Goal: Task Accomplishment & Management: Manage account settings

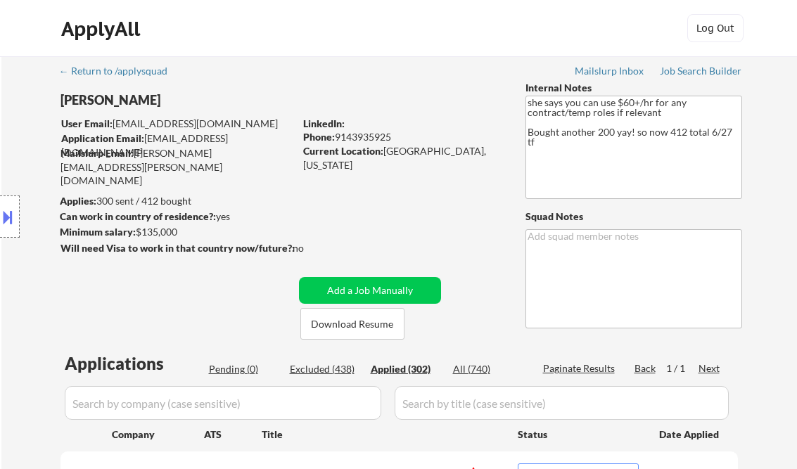
select select ""applied""
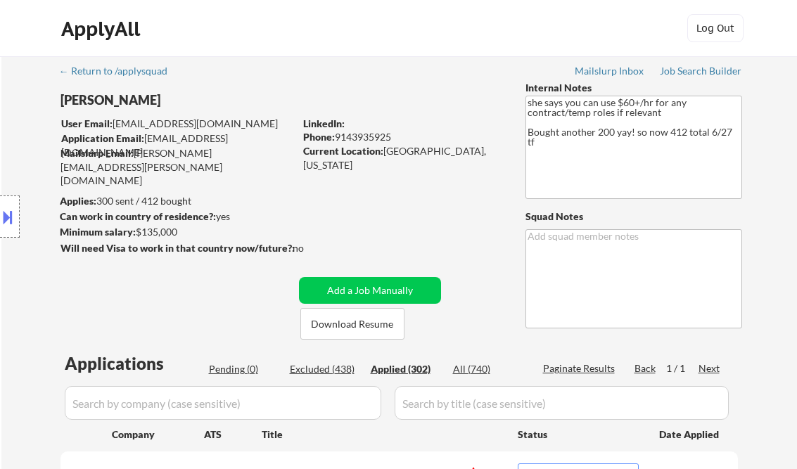
select select ""applied""
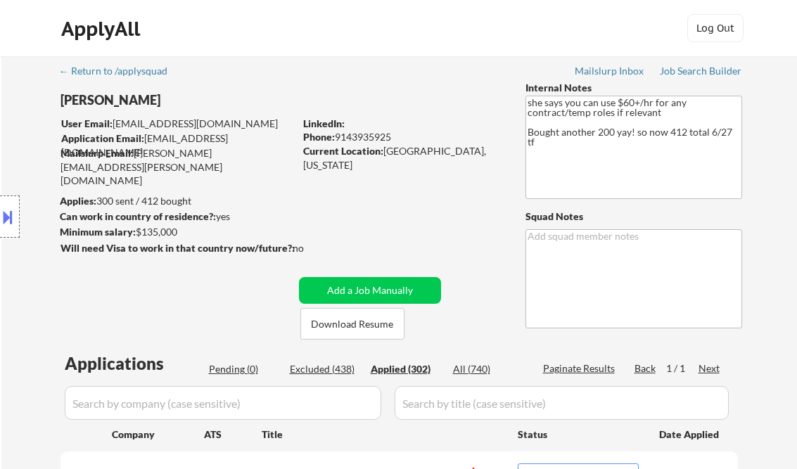
select select ""applied""
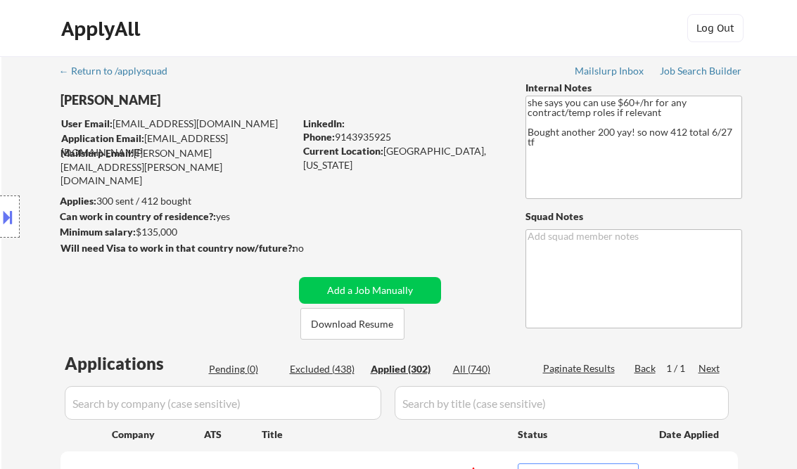
select select ""applied""
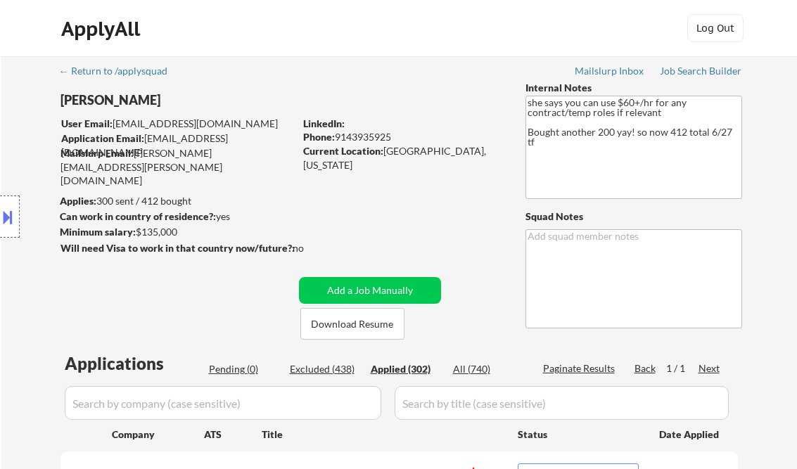
select select ""applied""
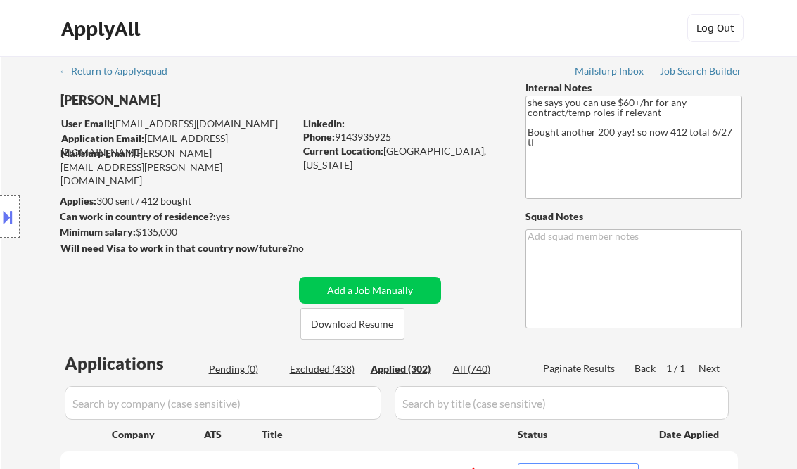
select select ""applied""
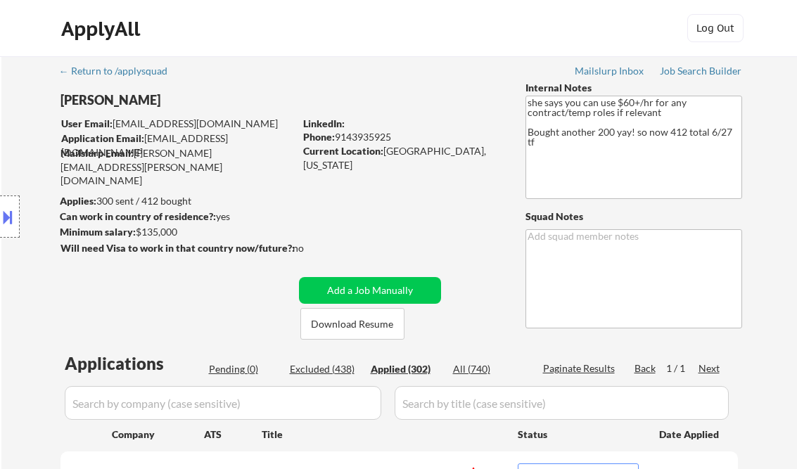
select select ""applied""
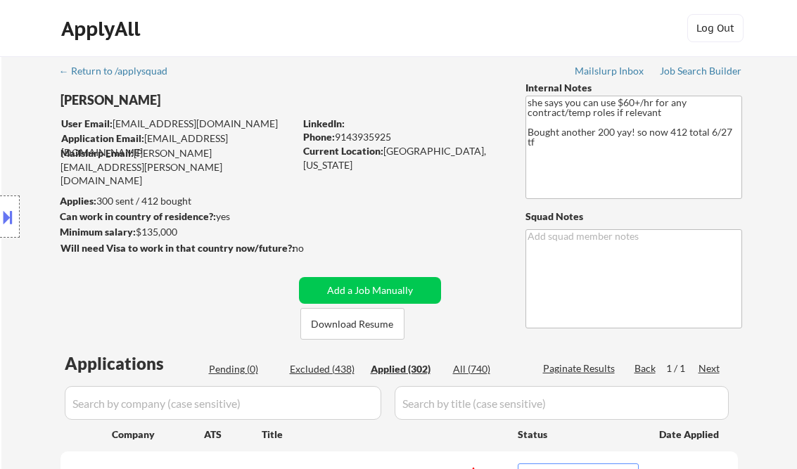
select select ""applied""
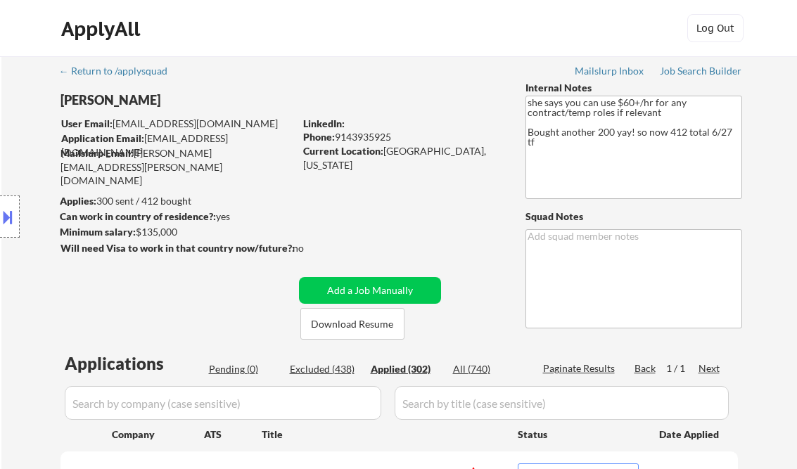
select select ""applied""
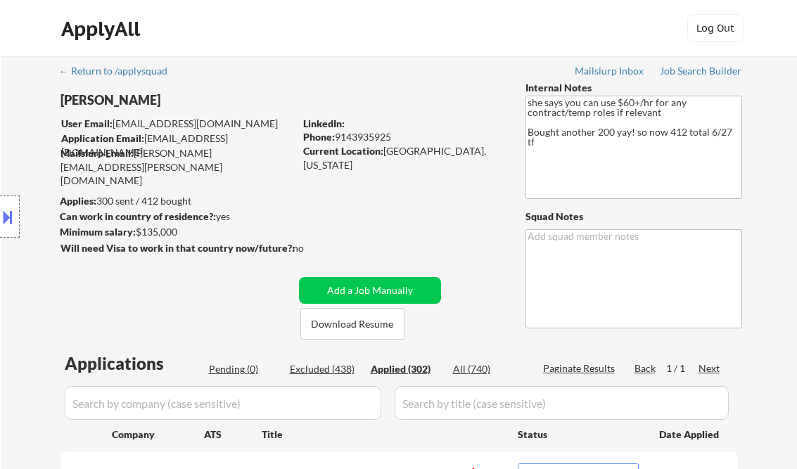
select select ""applied""
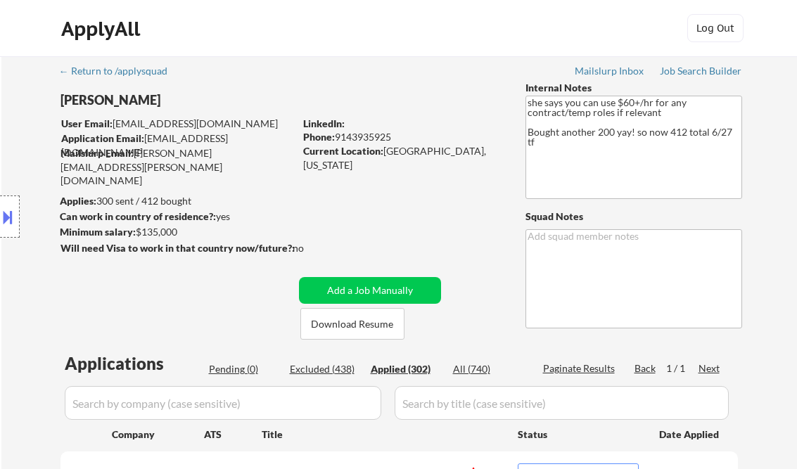
select select ""applied""
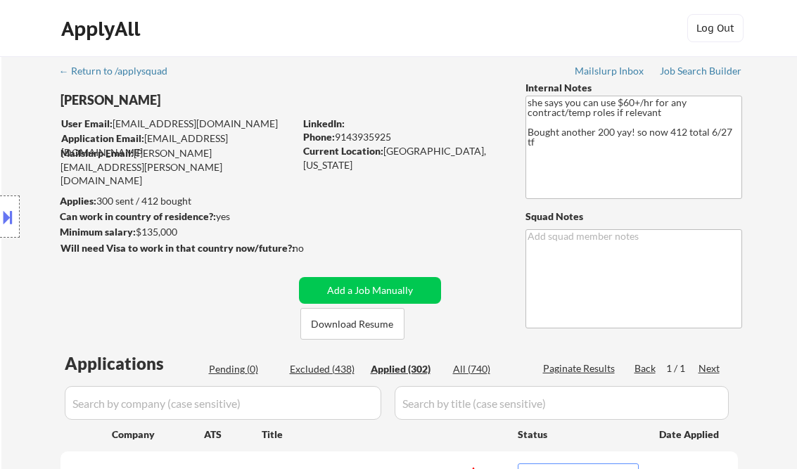
select select ""applied""
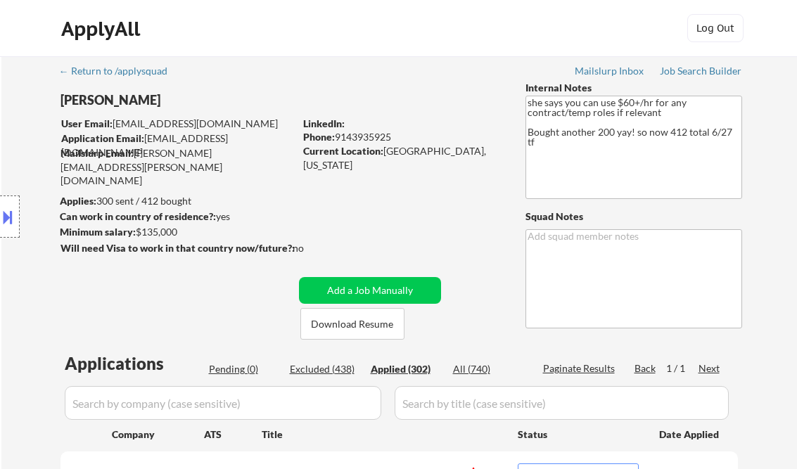
select select ""applied""
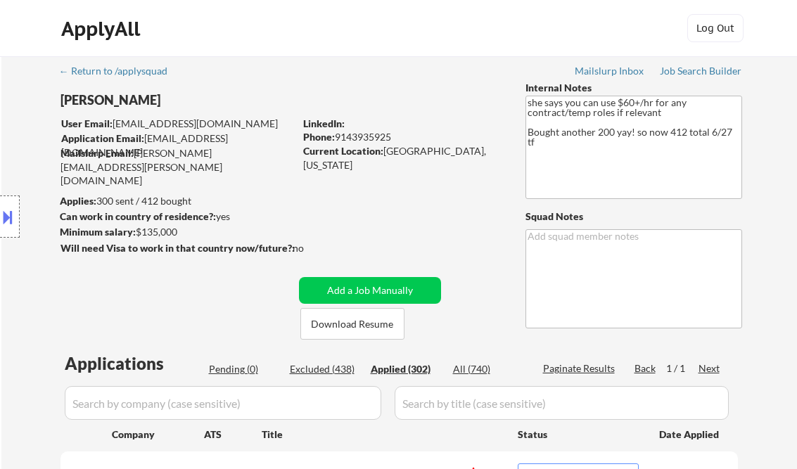
select select ""applied""
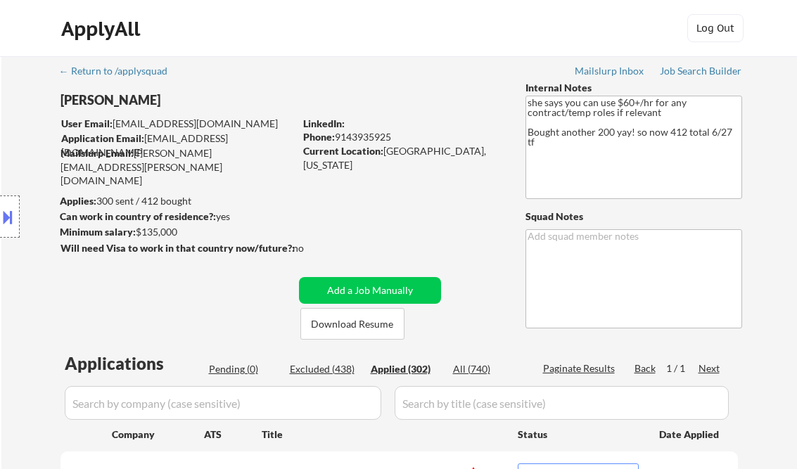
select select ""applied""
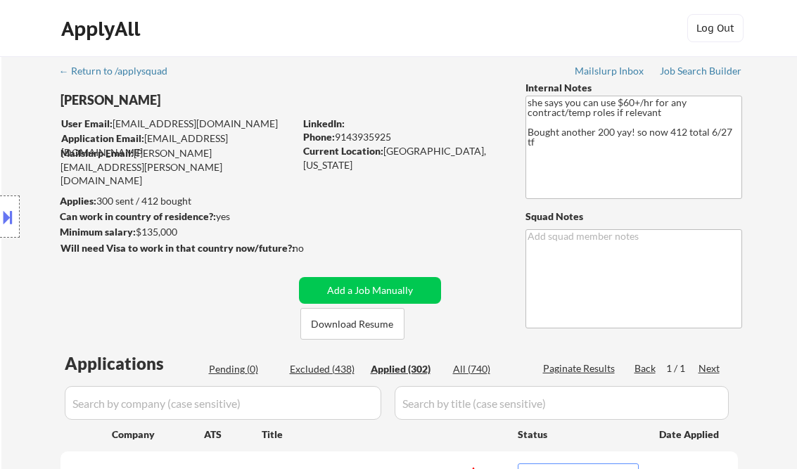
select select ""applied""
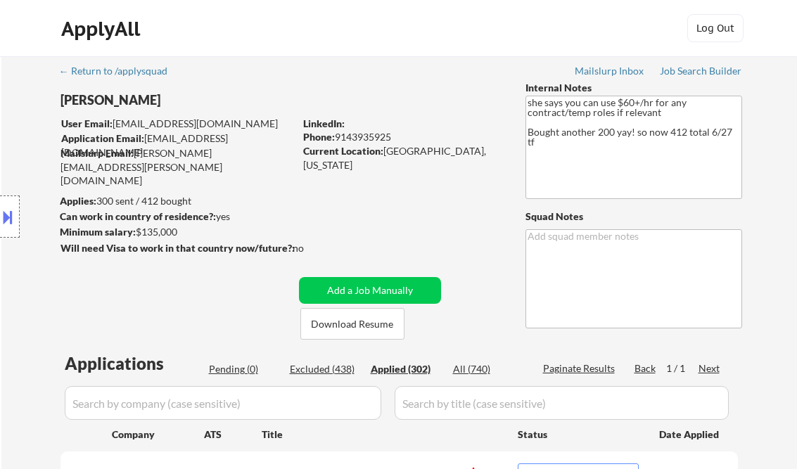
select select ""applied""
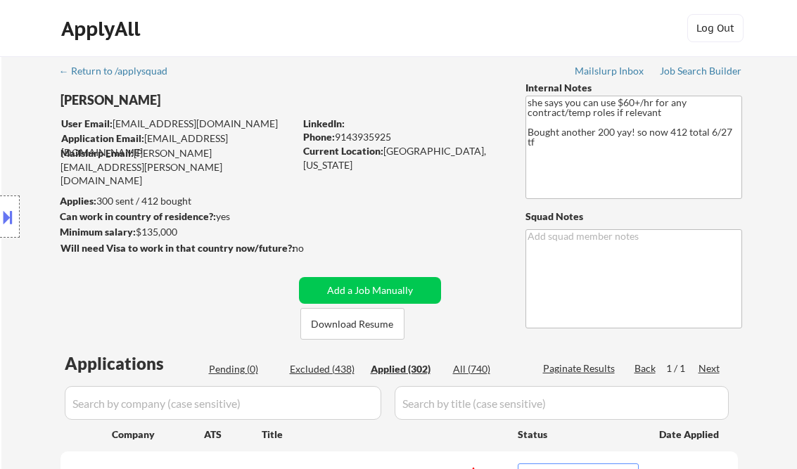
select select ""applied""
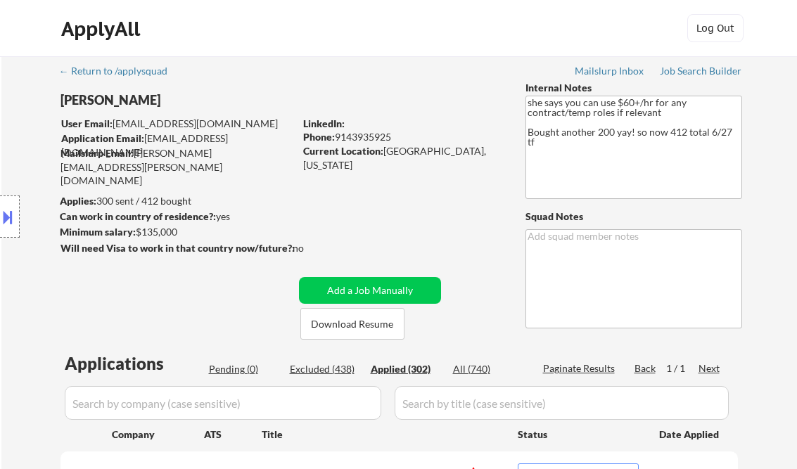
select select ""applied""
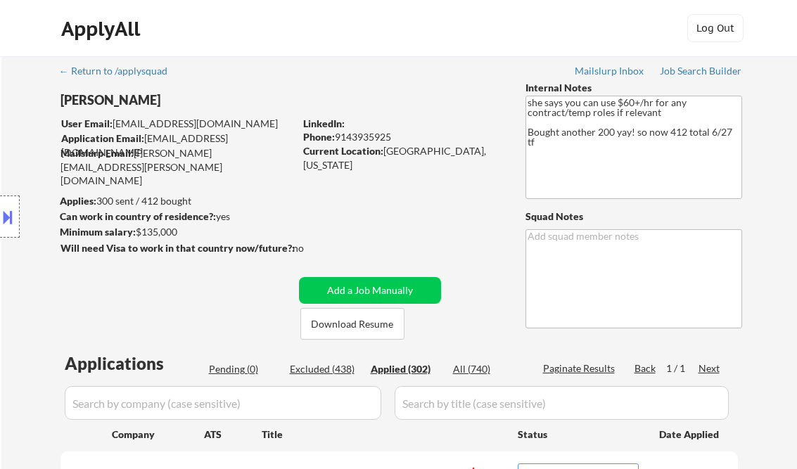
select select ""applied""
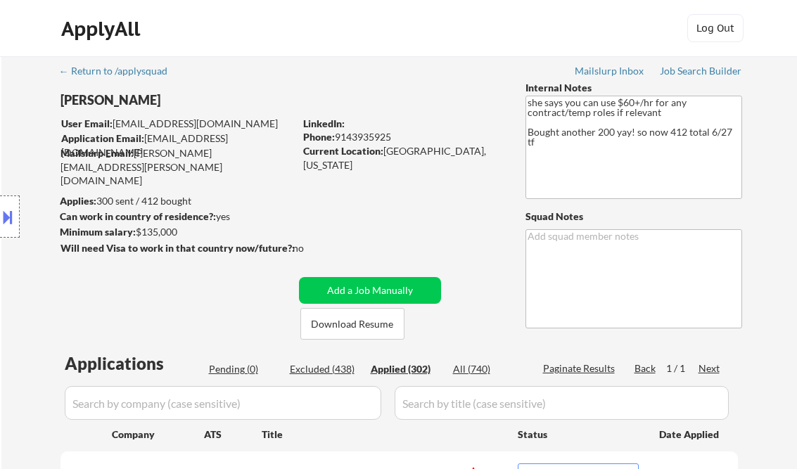
select select ""applied""
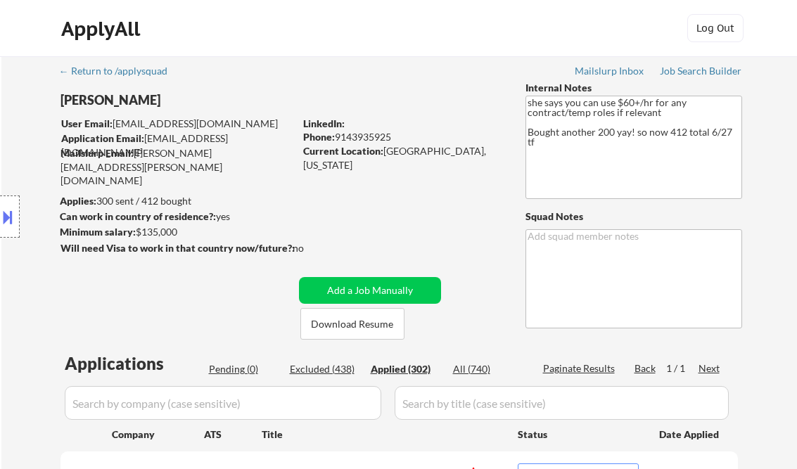
select select ""applied""
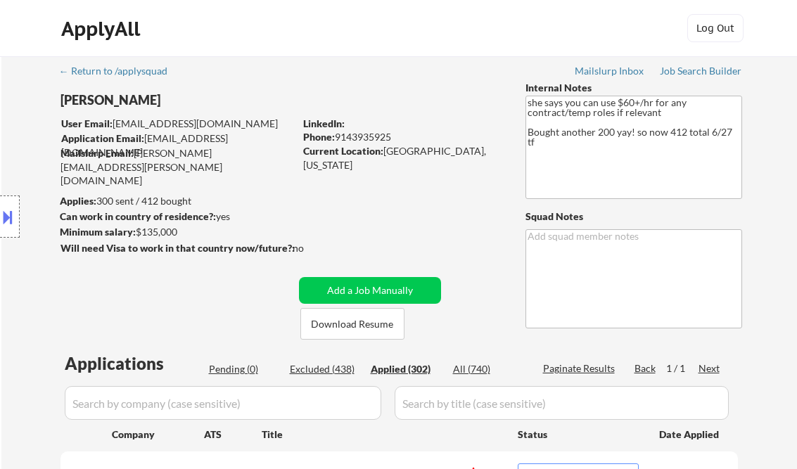
select select ""applied""
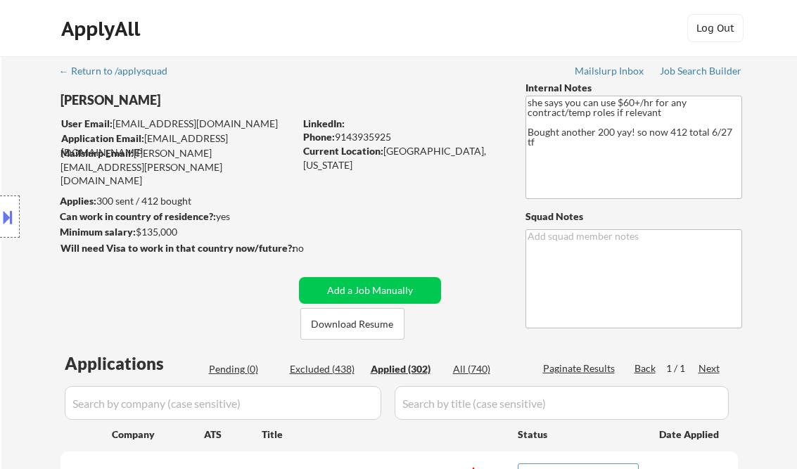
select select ""applied""
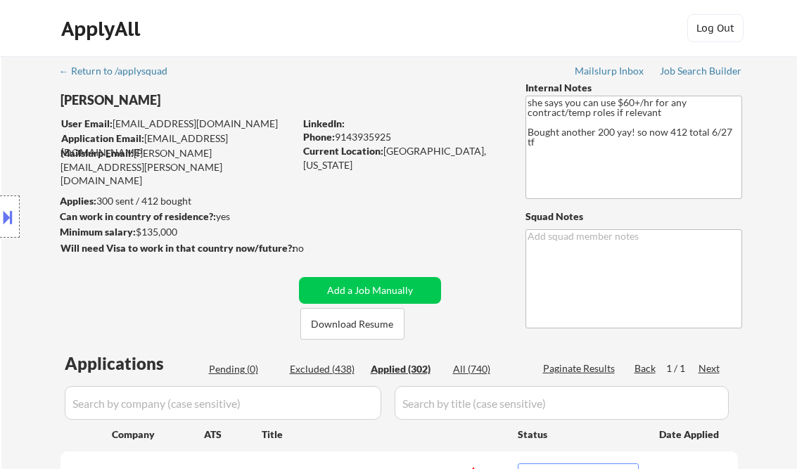
select select ""applied""
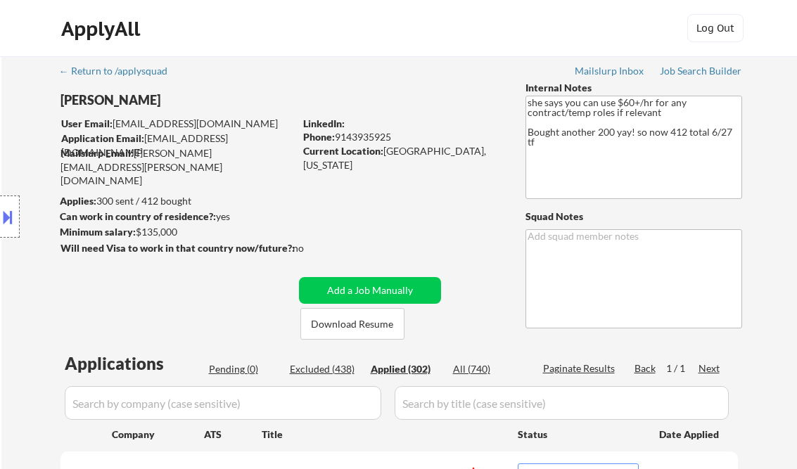
select select ""applied""
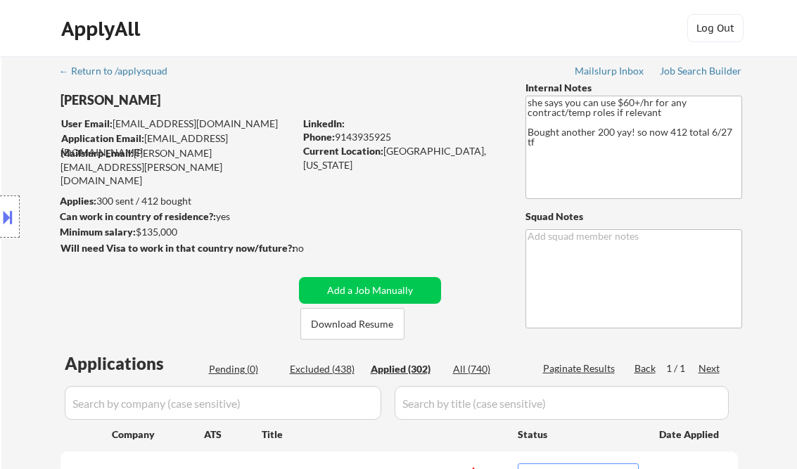
select select ""applied""
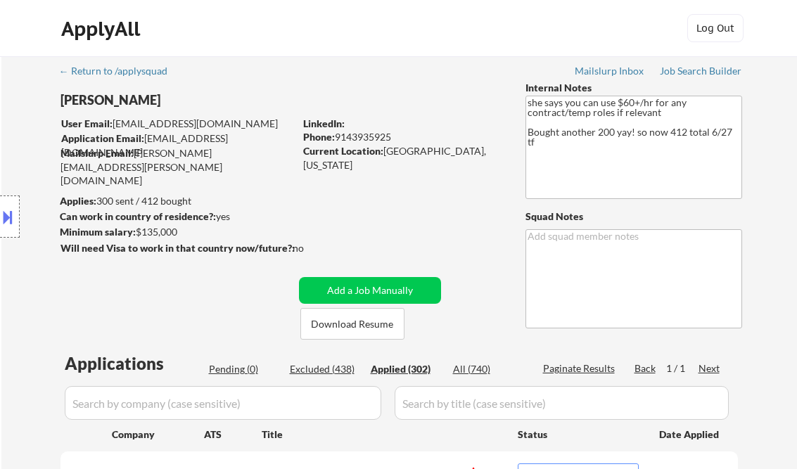
select select ""applied""
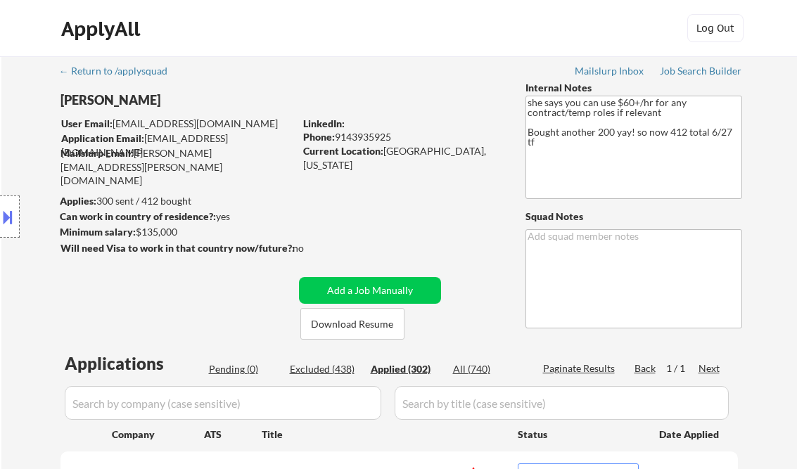
select select ""applied""
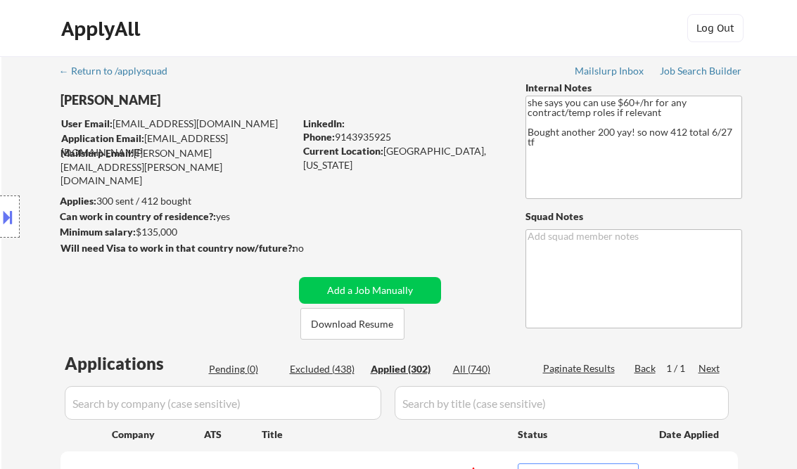
select select ""applied""
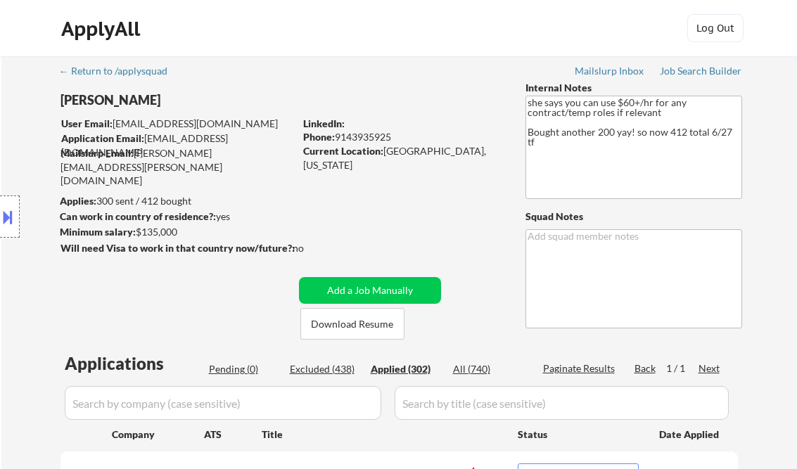
select select ""applied""
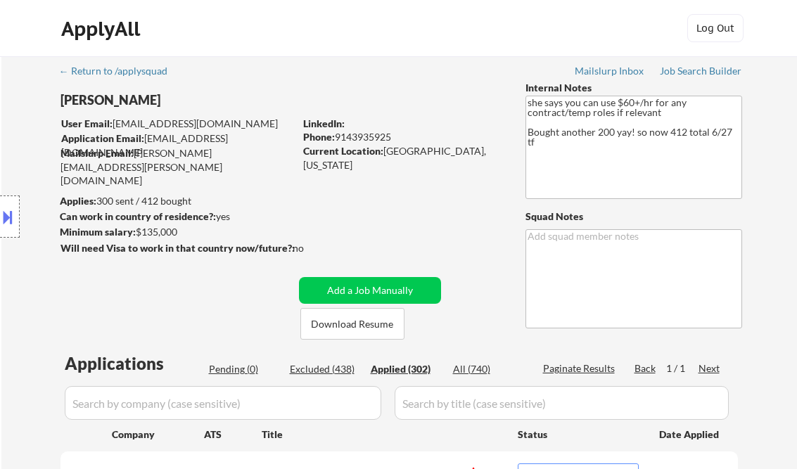
select select ""applied""
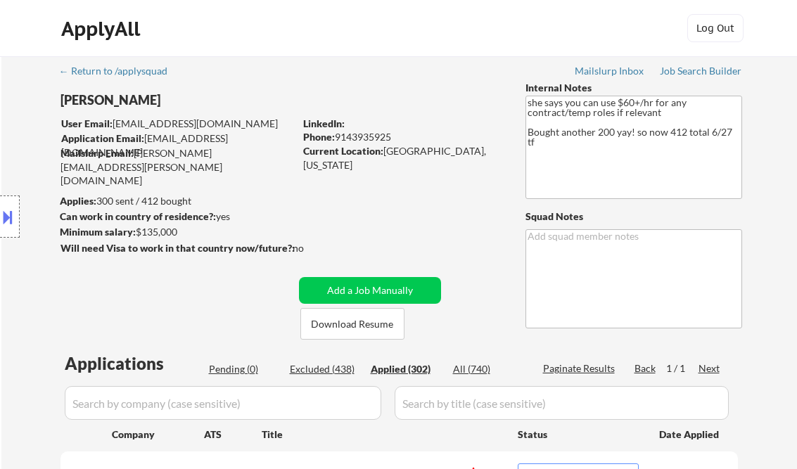
select select ""applied""
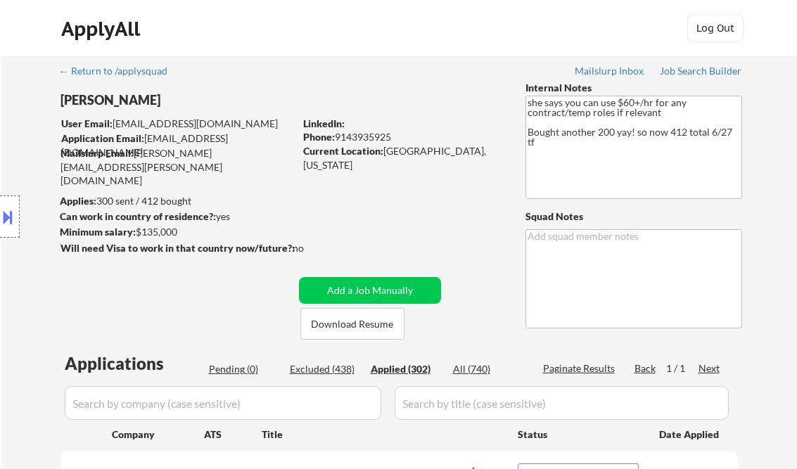
select select ""applied""
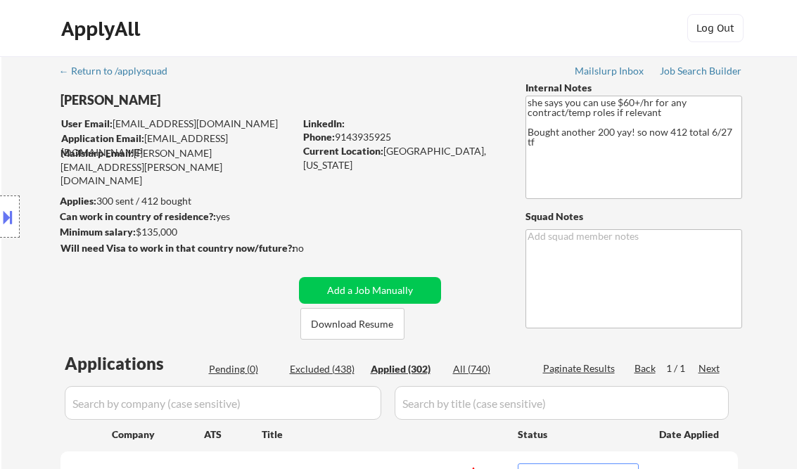
select select ""applied""
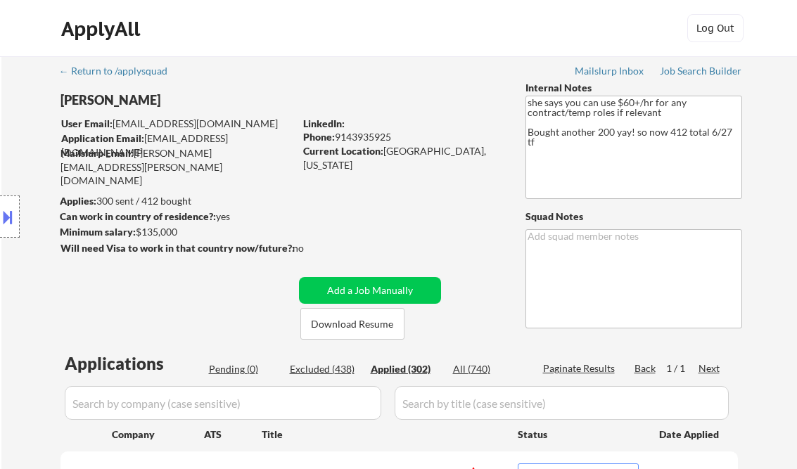
select select ""applied""
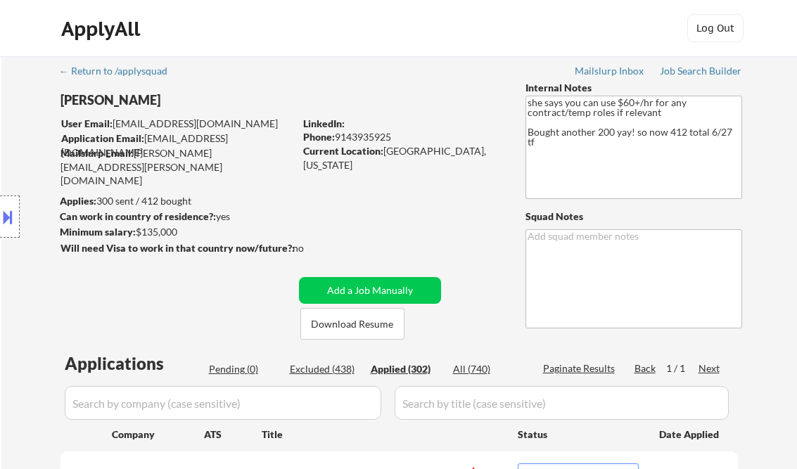
select select ""applied""
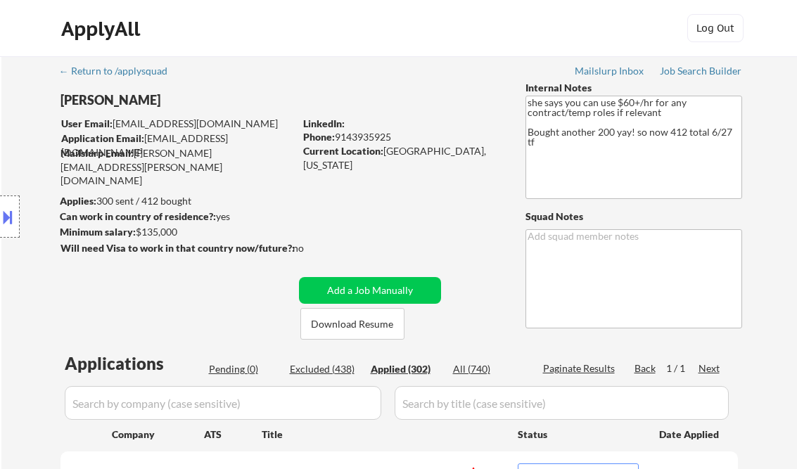
select select ""applied""
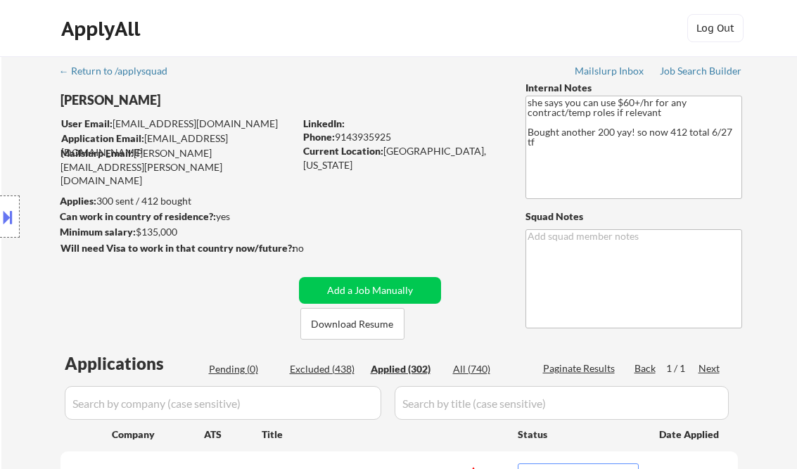
select select ""applied""
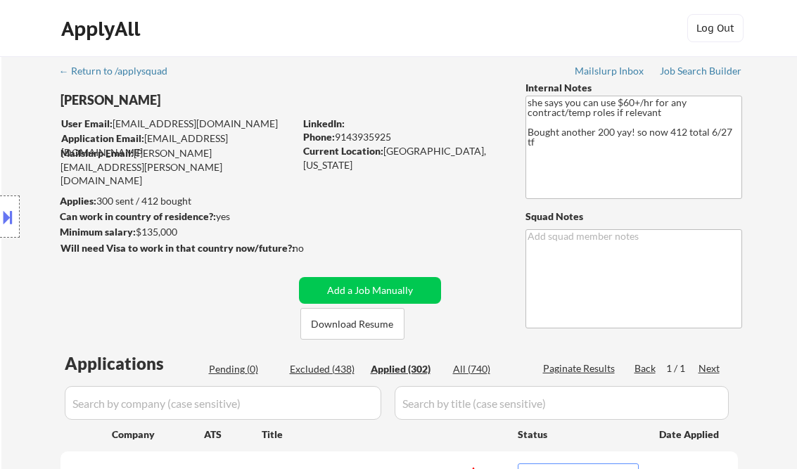
select select ""applied""
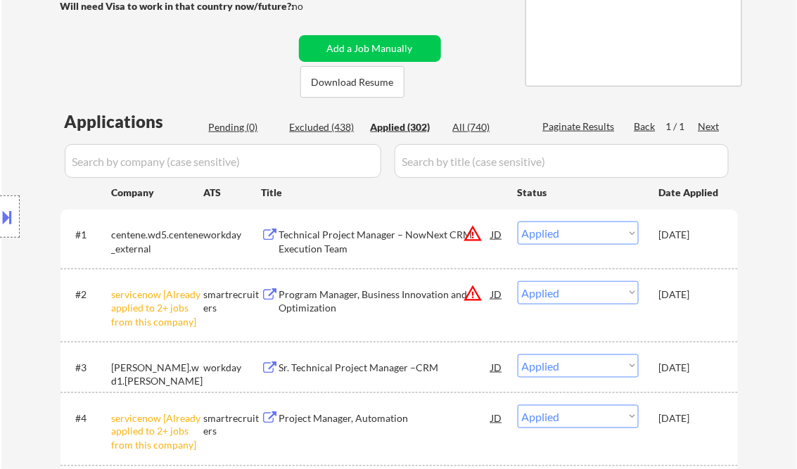
scroll to position [242, 0]
